Goal: Task Accomplishment & Management: Manage account settings

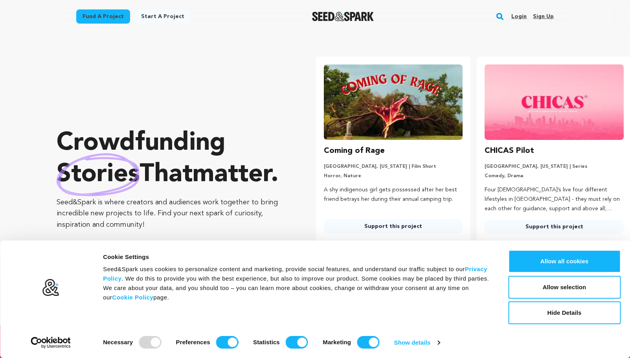
type input "[EMAIL_ADDRESS][DOMAIN_NAME]"
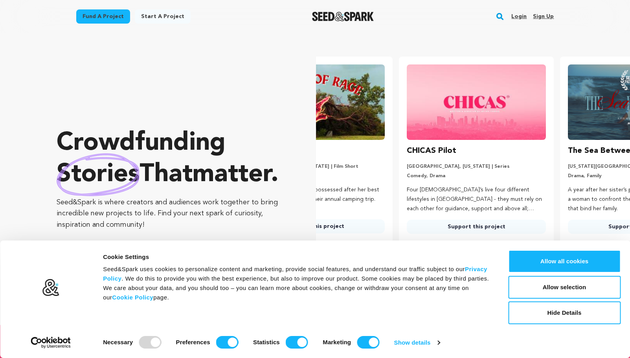
click at [514, 16] on link "Login" at bounding box center [518, 16] width 15 height 13
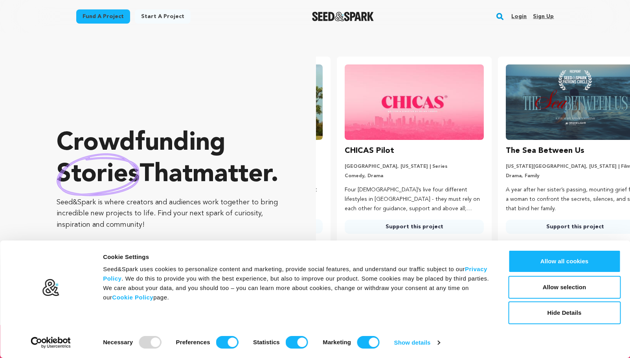
scroll to position [0, 167]
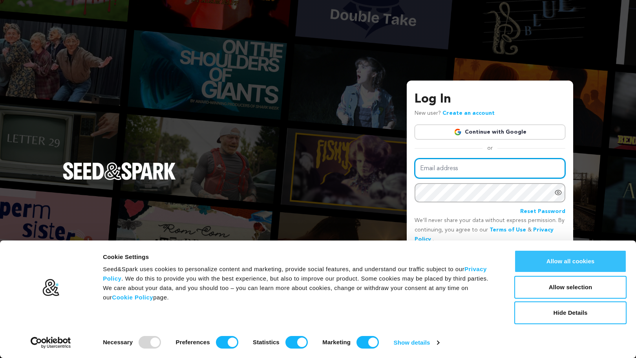
type input "[EMAIL_ADDRESS][DOMAIN_NAME]"
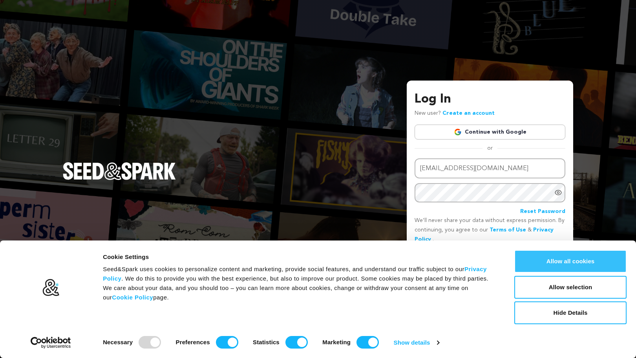
click at [573, 255] on button "Allow all cookies" at bounding box center [571, 261] width 112 height 23
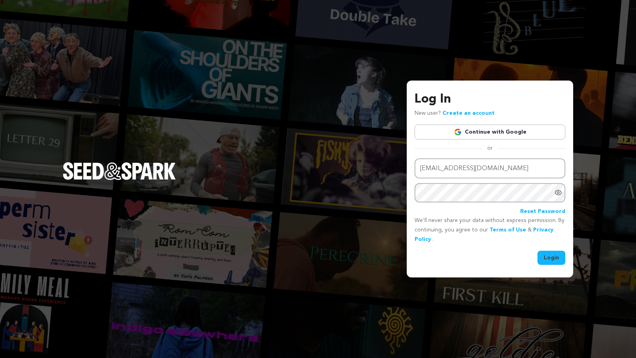
click at [559, 259] on button "Login" at bounding box center [552, 258] width 28 height 14
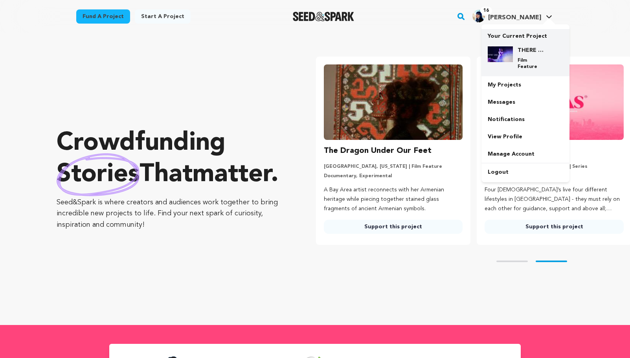
type input "[EMAIL_ADDRESS][DOMAIN_NAME]"
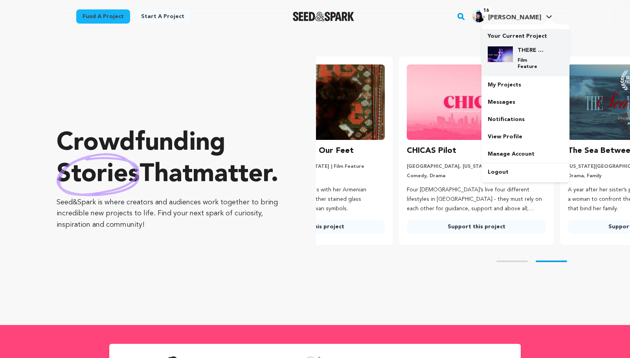
click at [510, 61] on img at bounding box center [500, 54] width 25 height 16
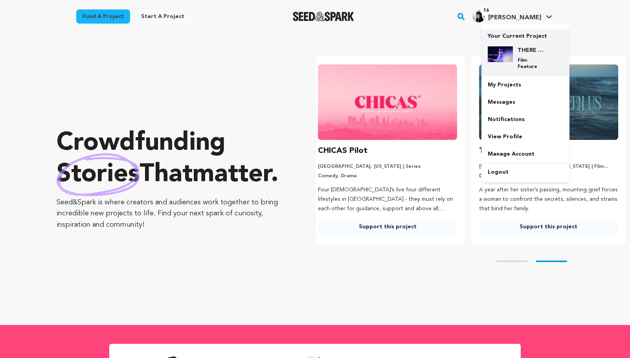
scroll to position [0, 167]
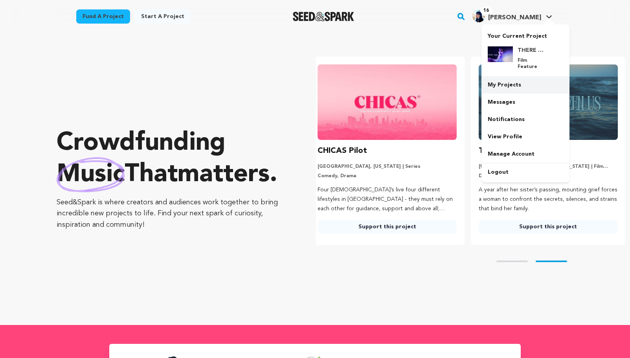
click at [505, 76] on link "My Projects" at bounding box center [525, 84] width 88 height 17
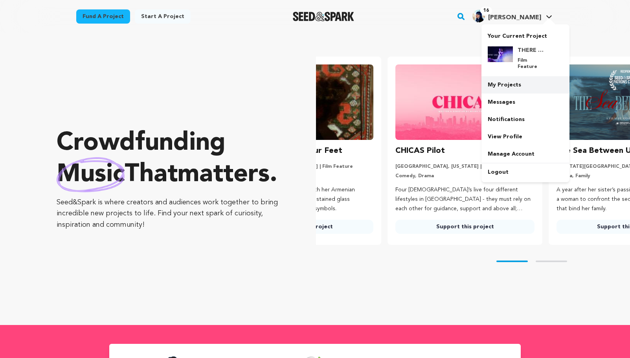
scroll to position [0, 0]
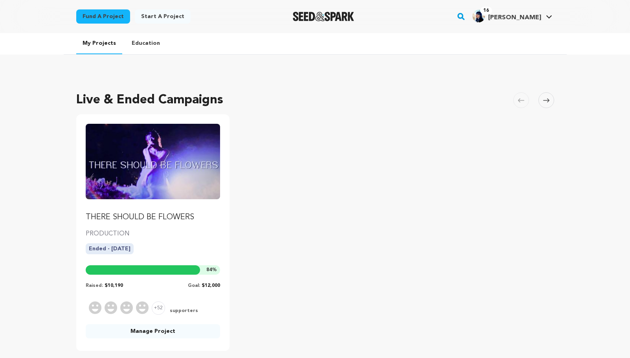
click at [154, 191] on img "Fund THERE SHOULD BE FLOWERS" at bounding box center [153, 161] width 135 height 75
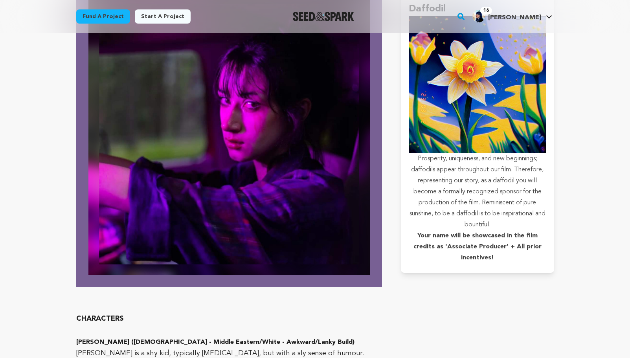
scroll to position [2241, 0]
